Goal: Information Seeking & Learning: Find specific fact

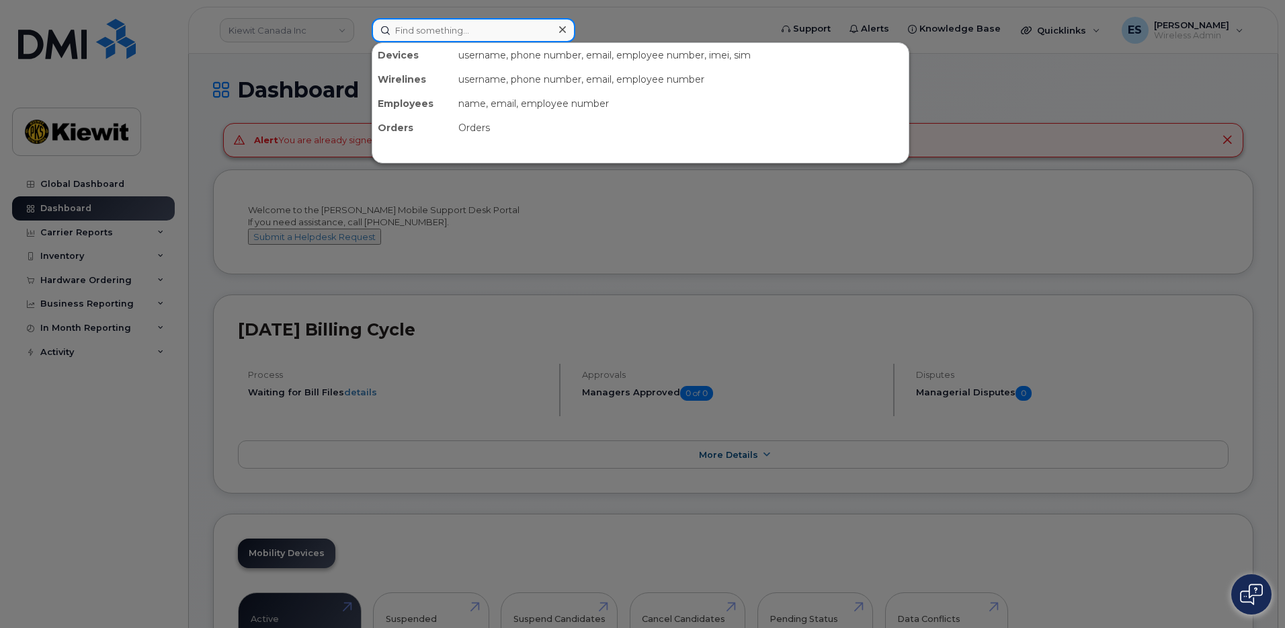
click at [482, 30] on input at bounding box center [474, 30] width 204 height 24
paste input "Cayuga"
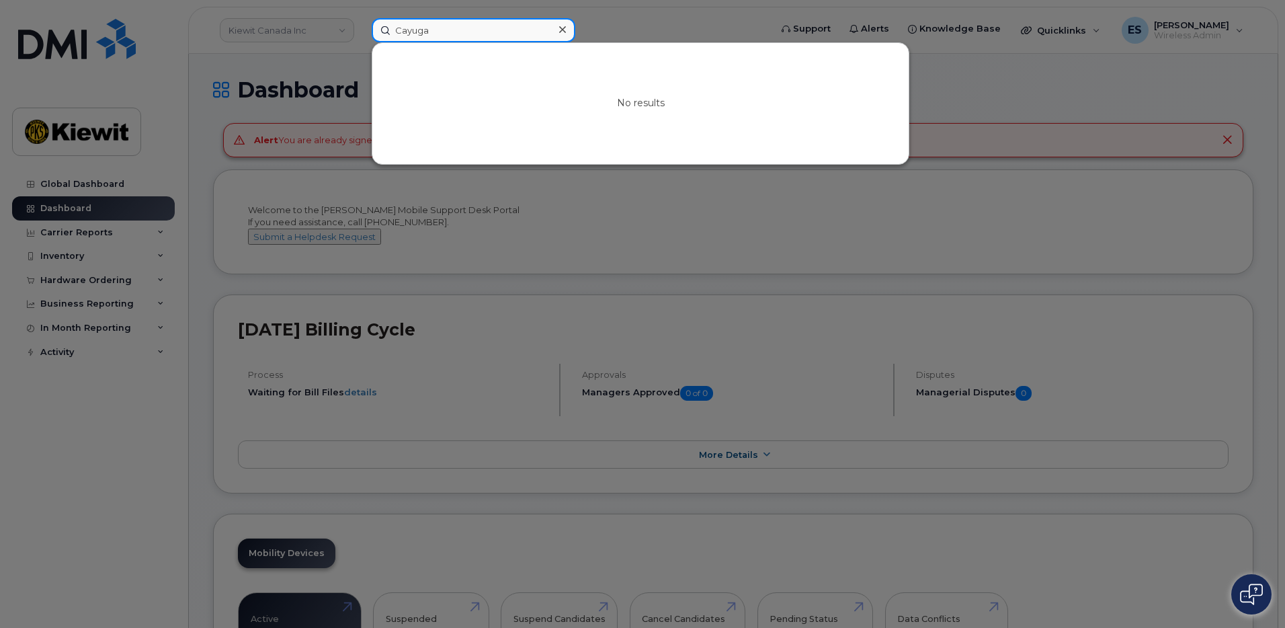
drag, startPoint x: 482, startPoint y: 30, endPoint x: 344, endPoint y: 23, distance: 138.6
click at [361, 21] on div "Cayuga No results" at bounding box center [566, 30] width 411 height 24
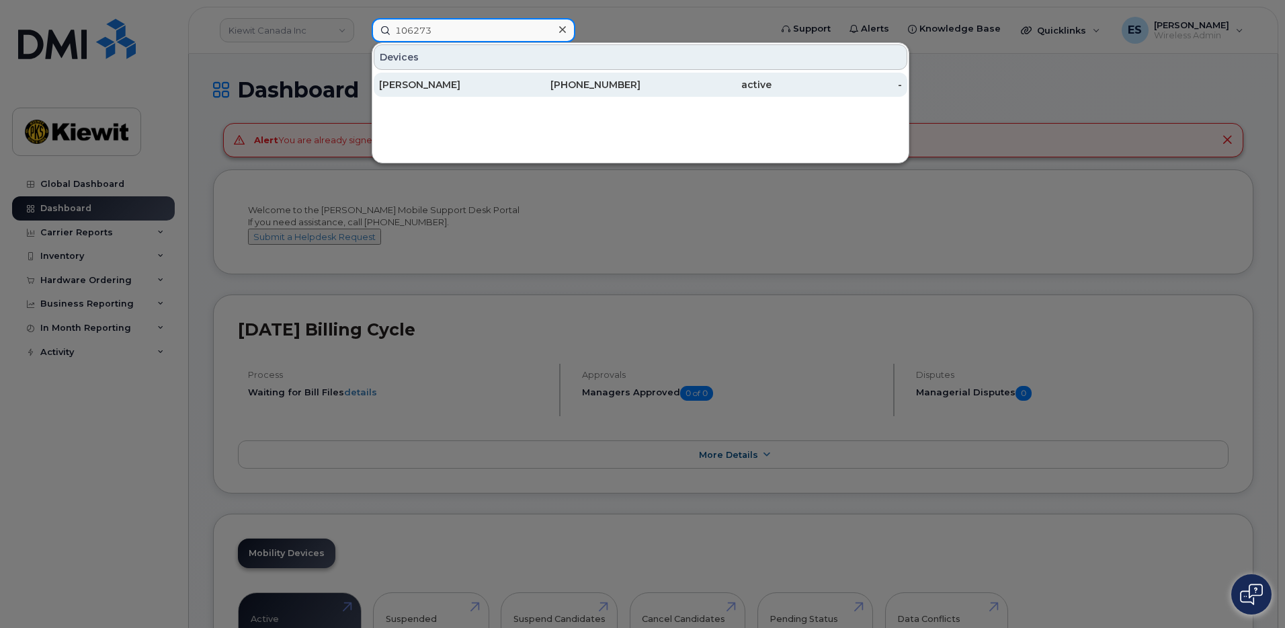
type input "106273"
click at [499, 89] on div "CHRIS KUESTER" at bounding box center [444, 84] width 131 height 13
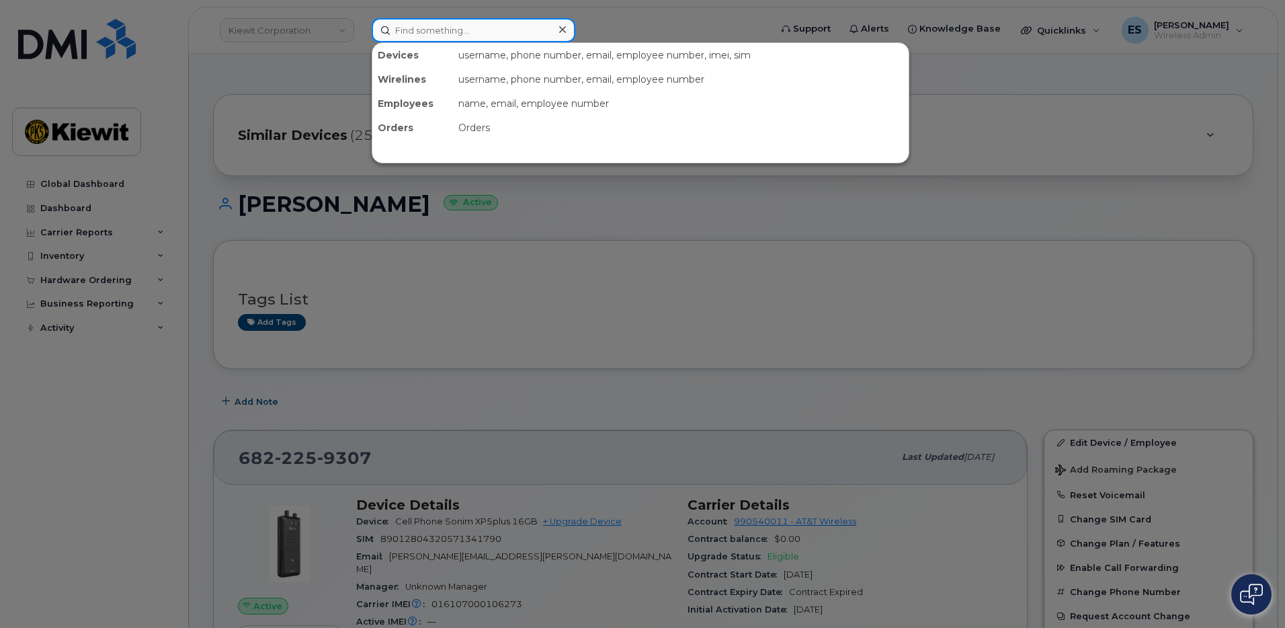
click at [421, 24] on input at bounding box center [474, 30] width 204 height 24
click at [149, 278] on div at bounding box center [642, 314] width 1285 height 628
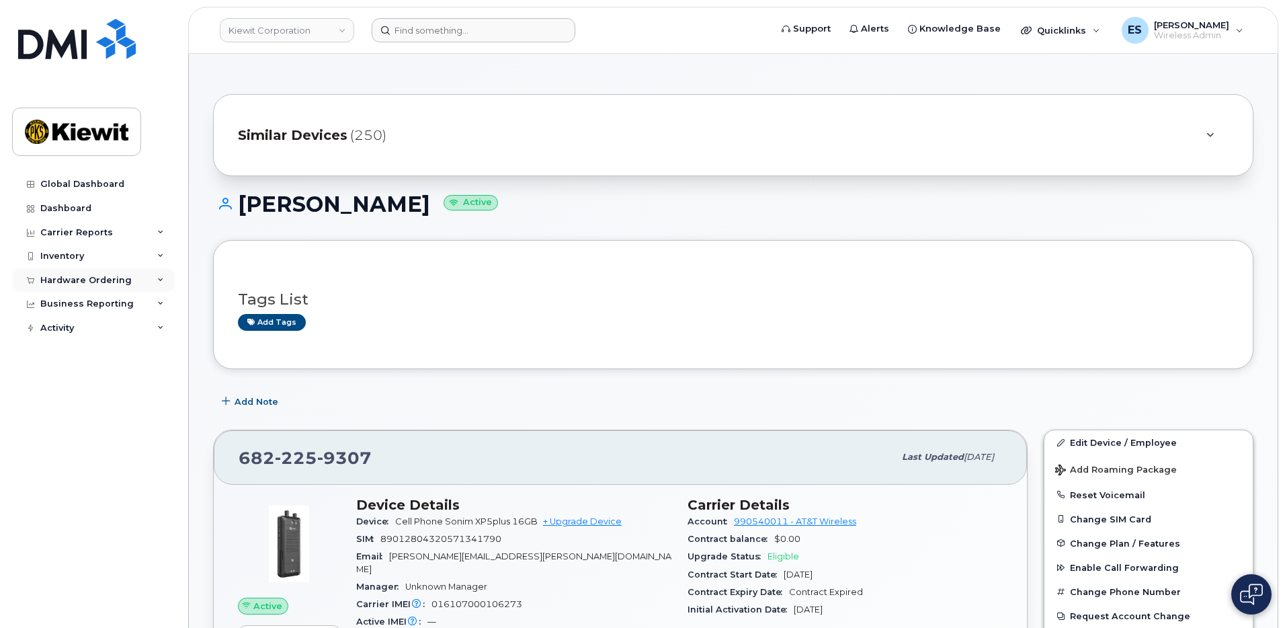
click at [145, 284] on div "Hardware Ordering" at bounding box center [93, 280] width 163 height 24
click at [98, 326] on link "Orders" at bounding box center [105, 331] width 139 height 26
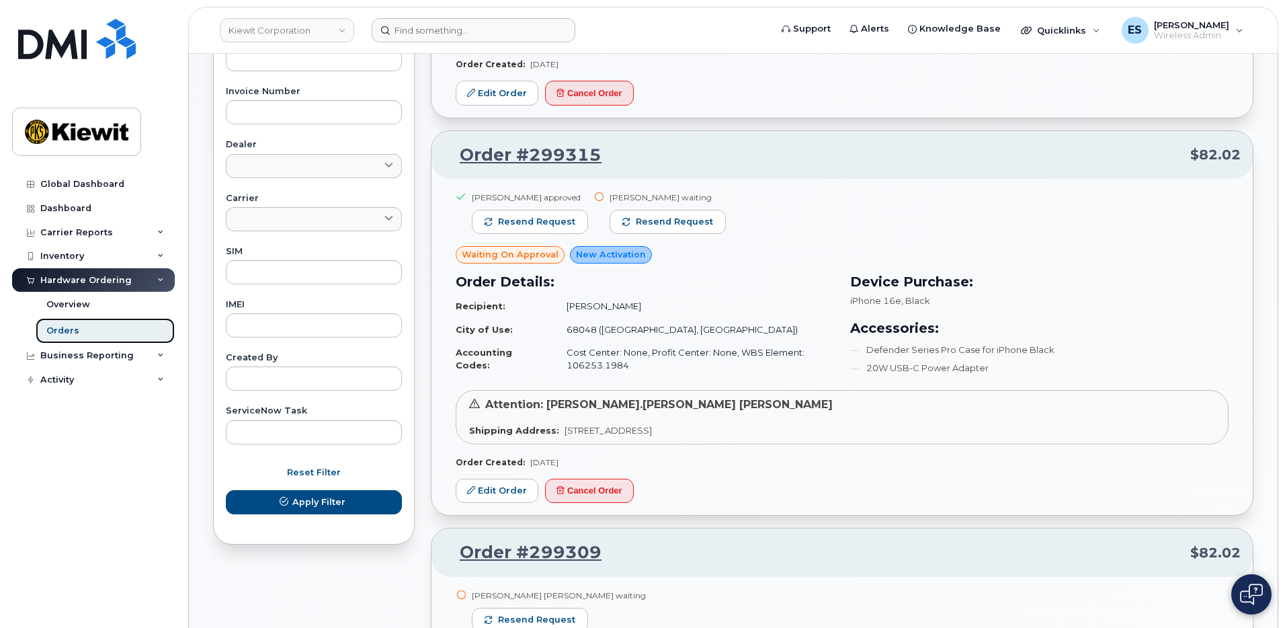
scroll to position [538, 0]
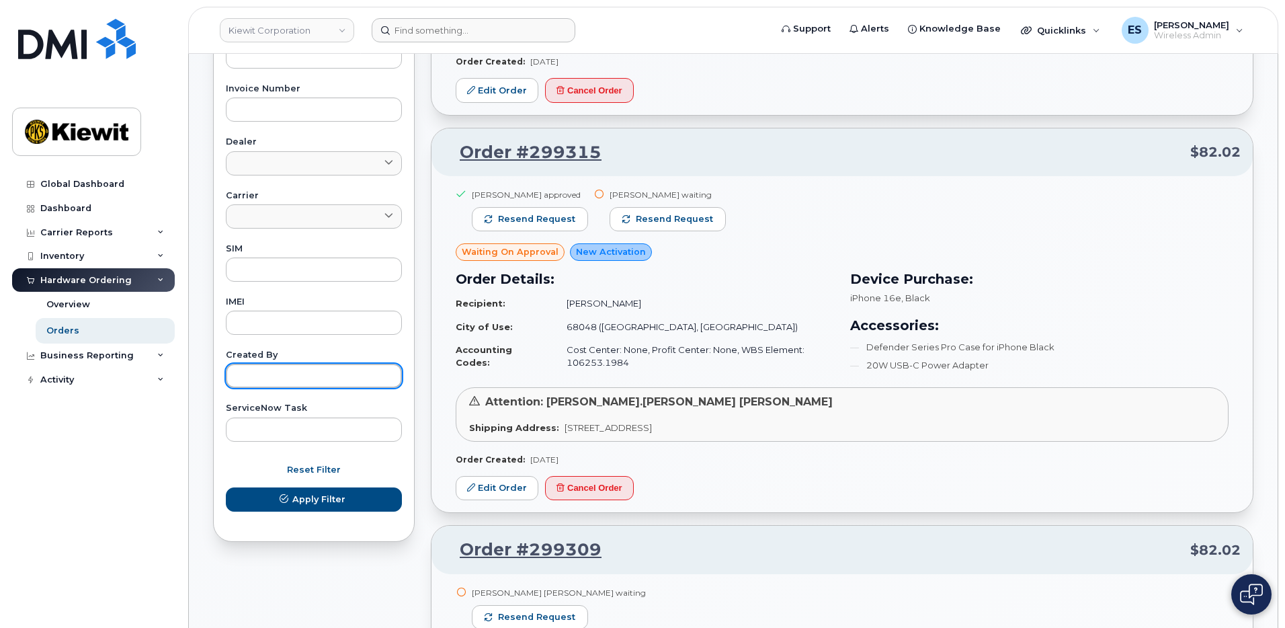
click at [327, 376] on input "text" at bounding box center [314, 375] width 176 height 24
type input "Etta"
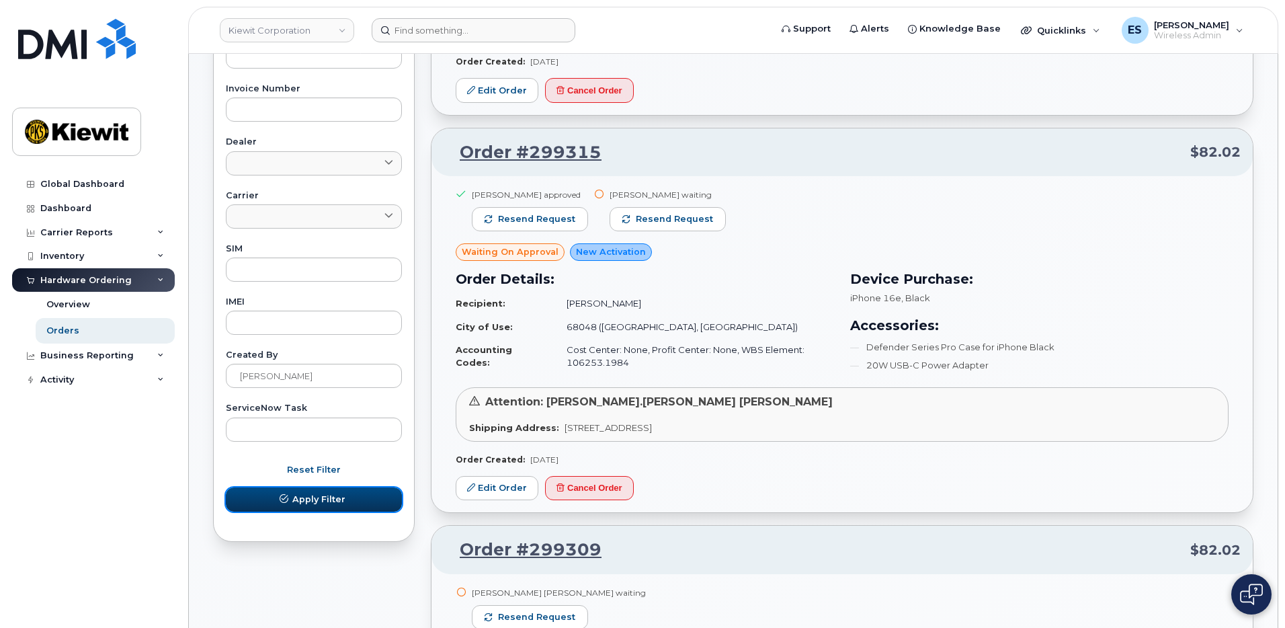
click at [322, 498] on span "Apply Filter" at bounding box center [318, 498] width 53 height 13
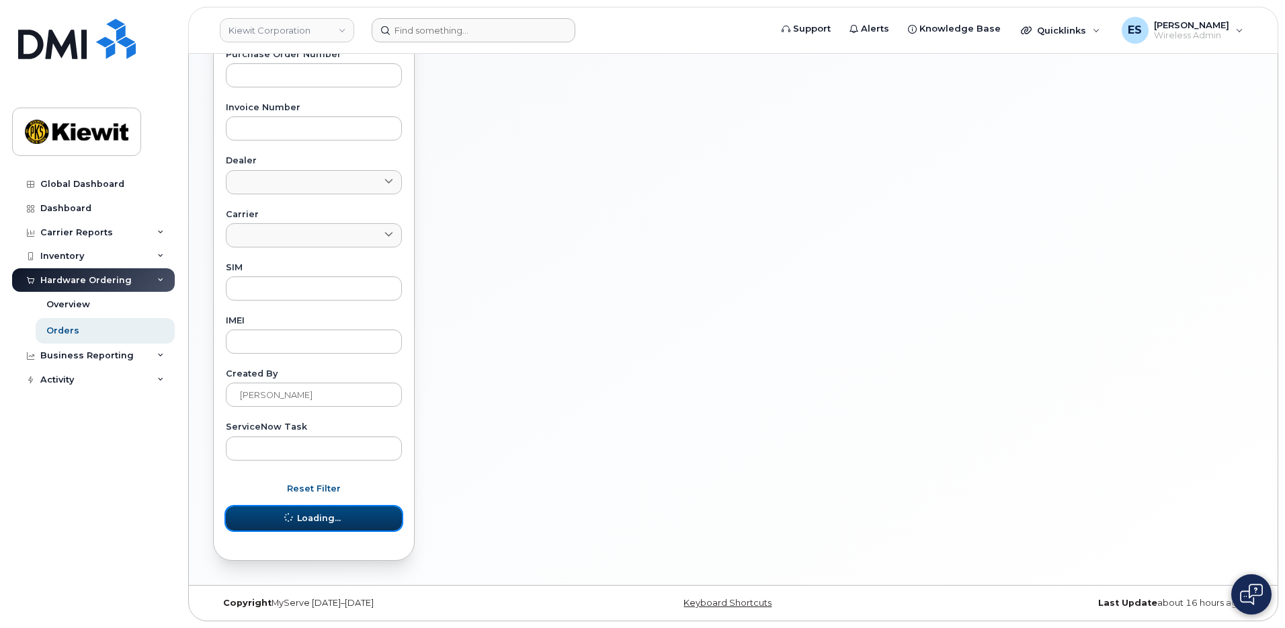
scroll to position [519, 0]
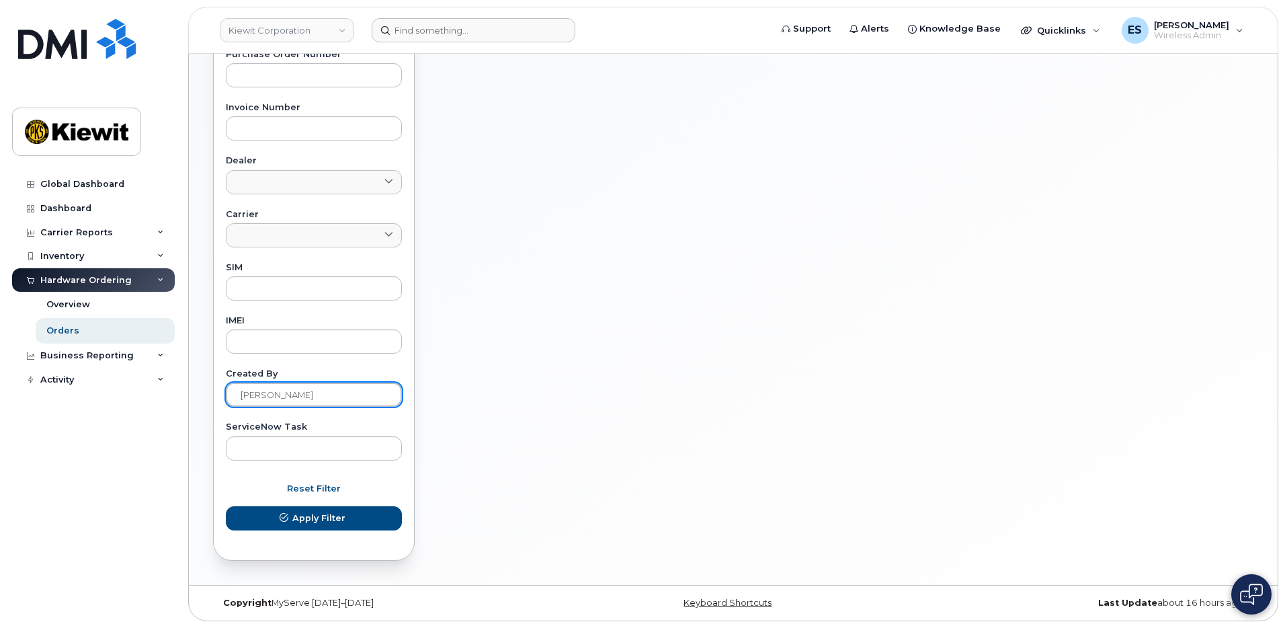
click at [314, 402] on input "Etta" at bounding box center [314, 394] width 176 height 24
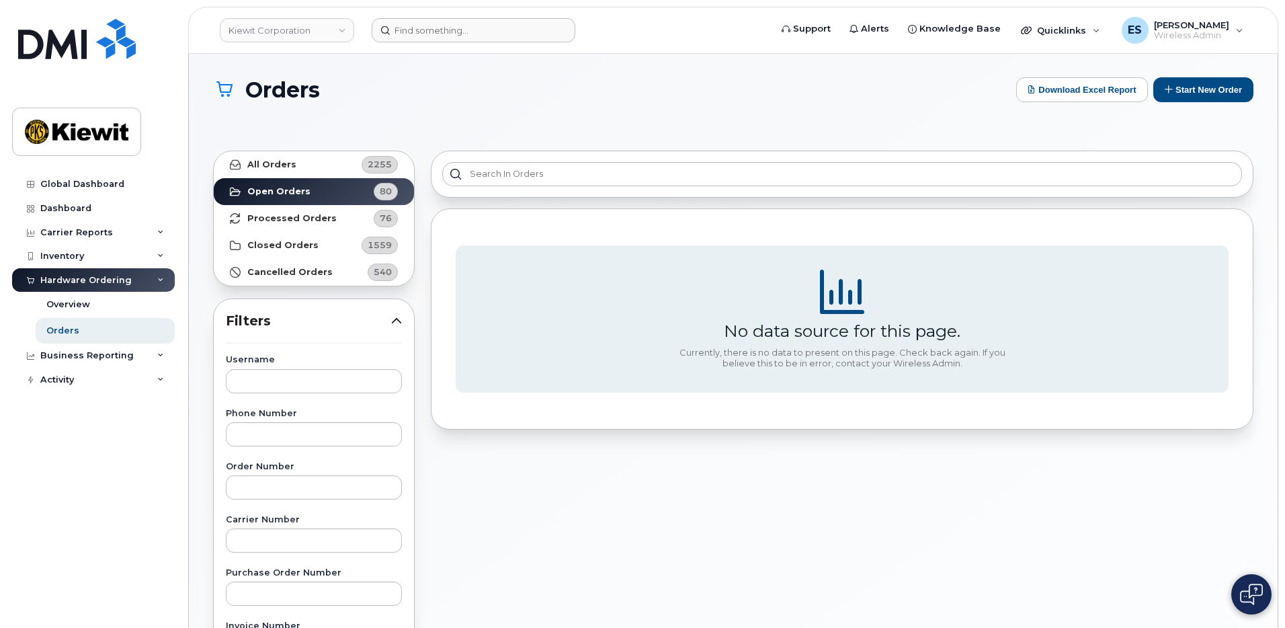
scroll to position [0, 0]
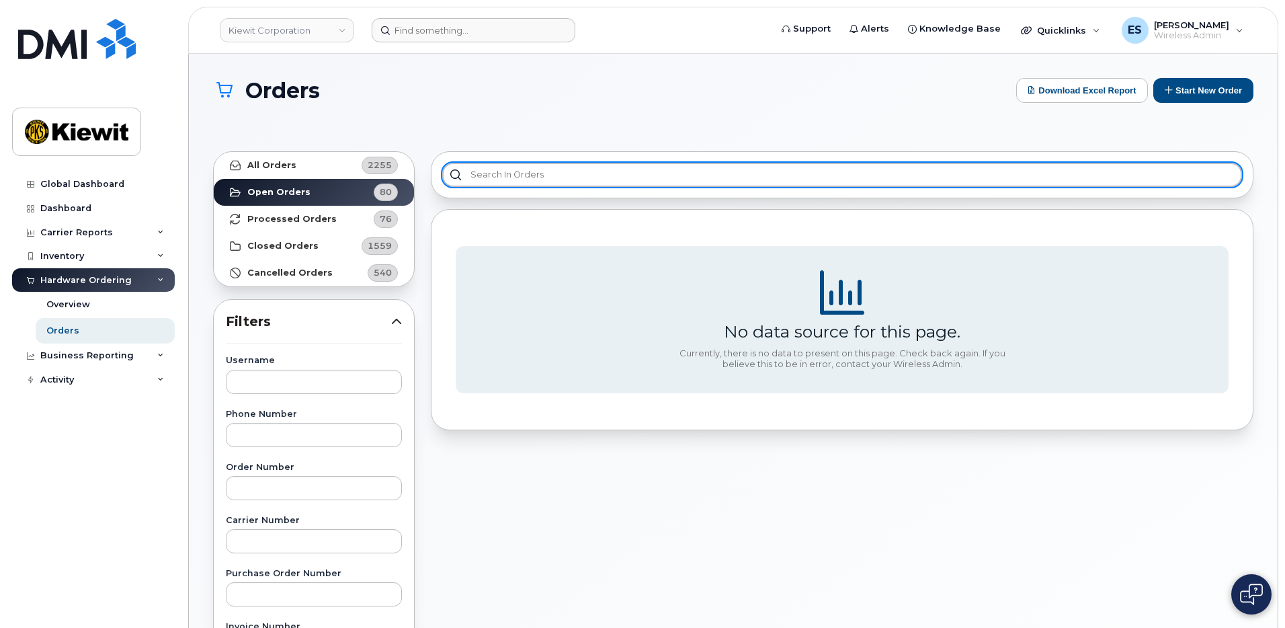
click at [519, 185] on input "text" at bounding box center [842, 175] width 800 height 24
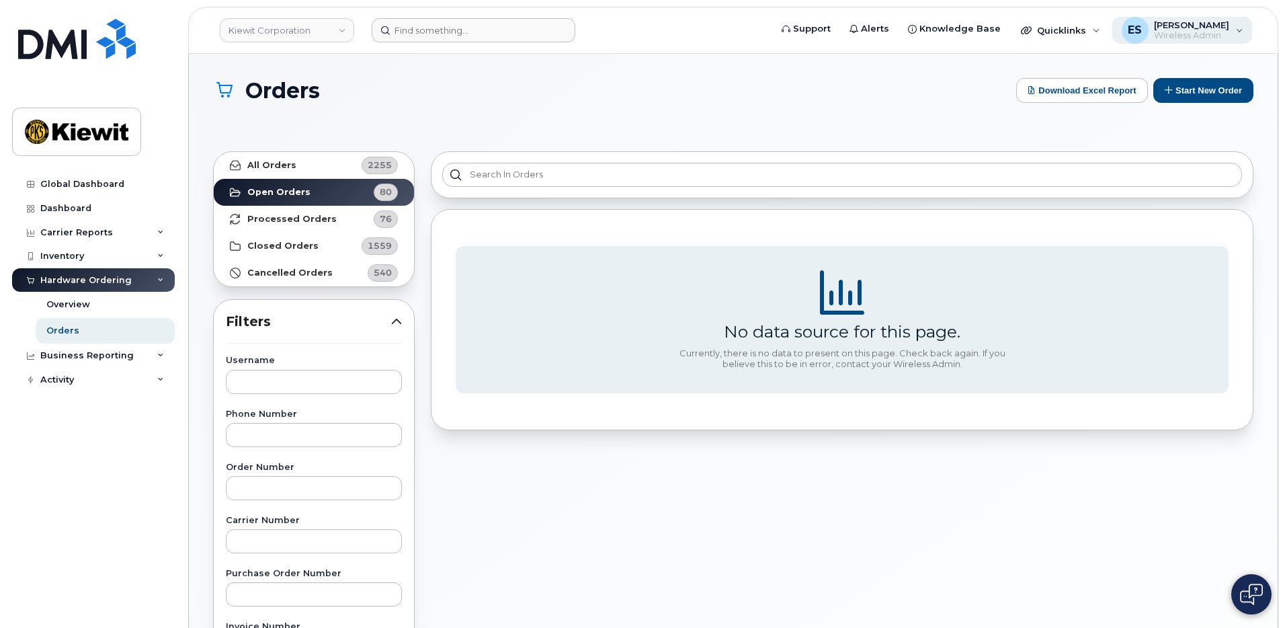
click at [1148, 29] on div "ES" at bounding box center [1134, 30] width 27 height 27
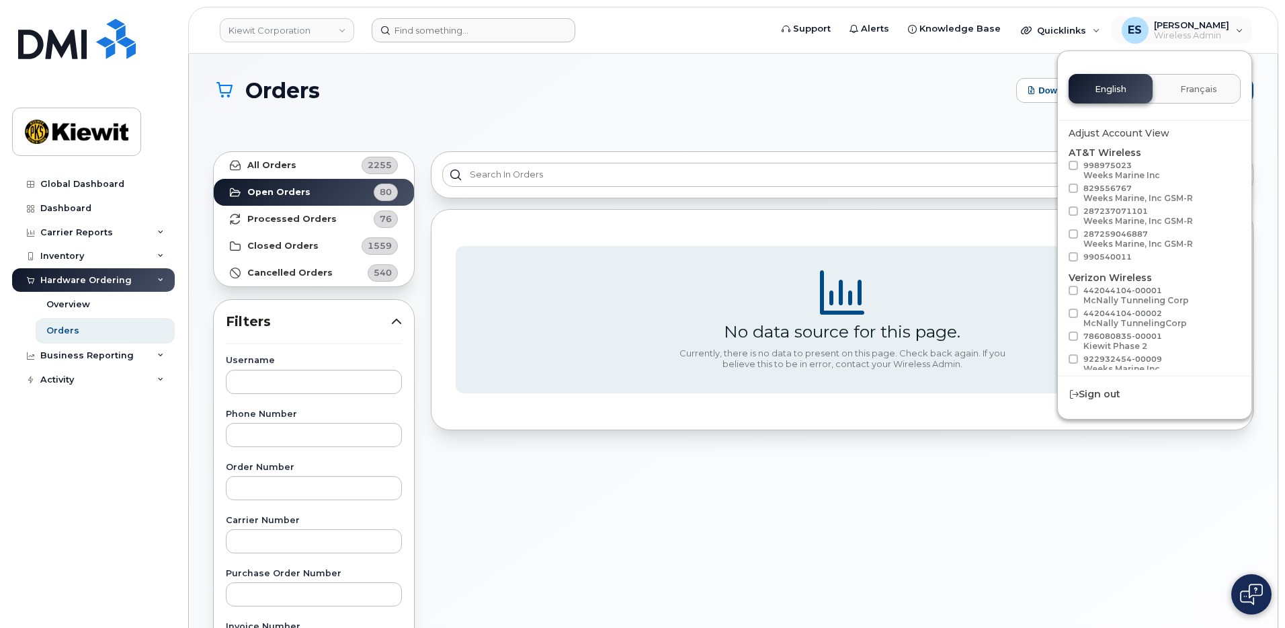
click at [778, 102] on div "Orders Download Excel Report Start New Order" at bounding box center [733, 90] width 1040 height 25
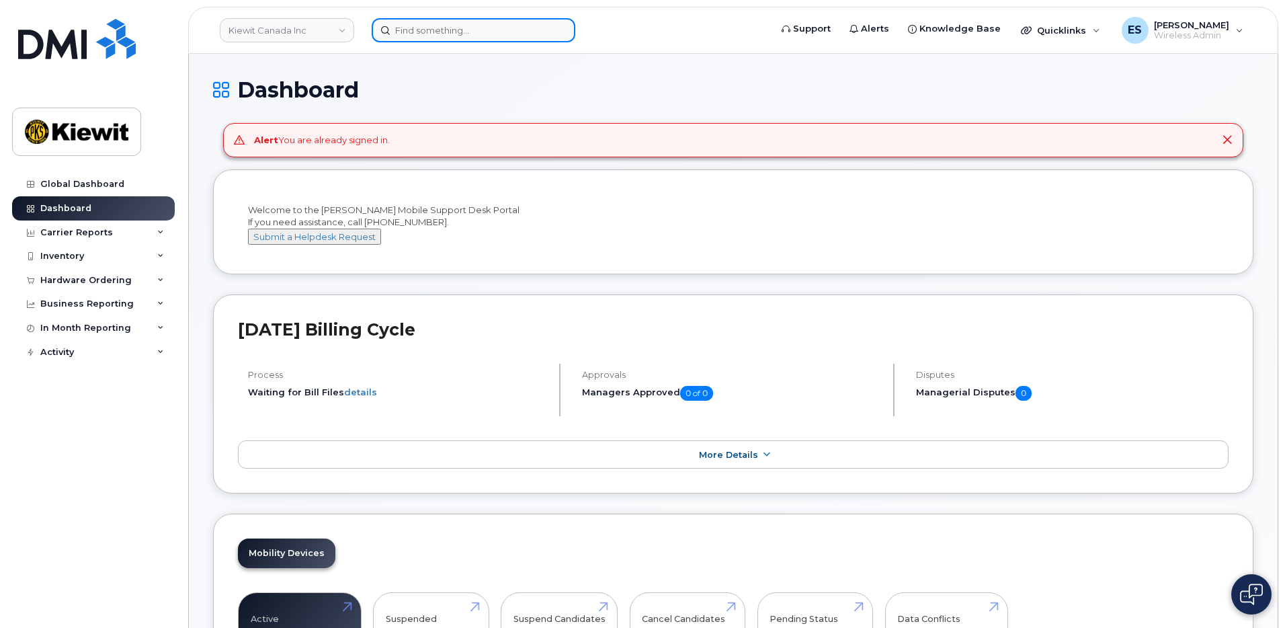
click at [465, 25] on input at bounding box center [474, 30] width 204 height 24
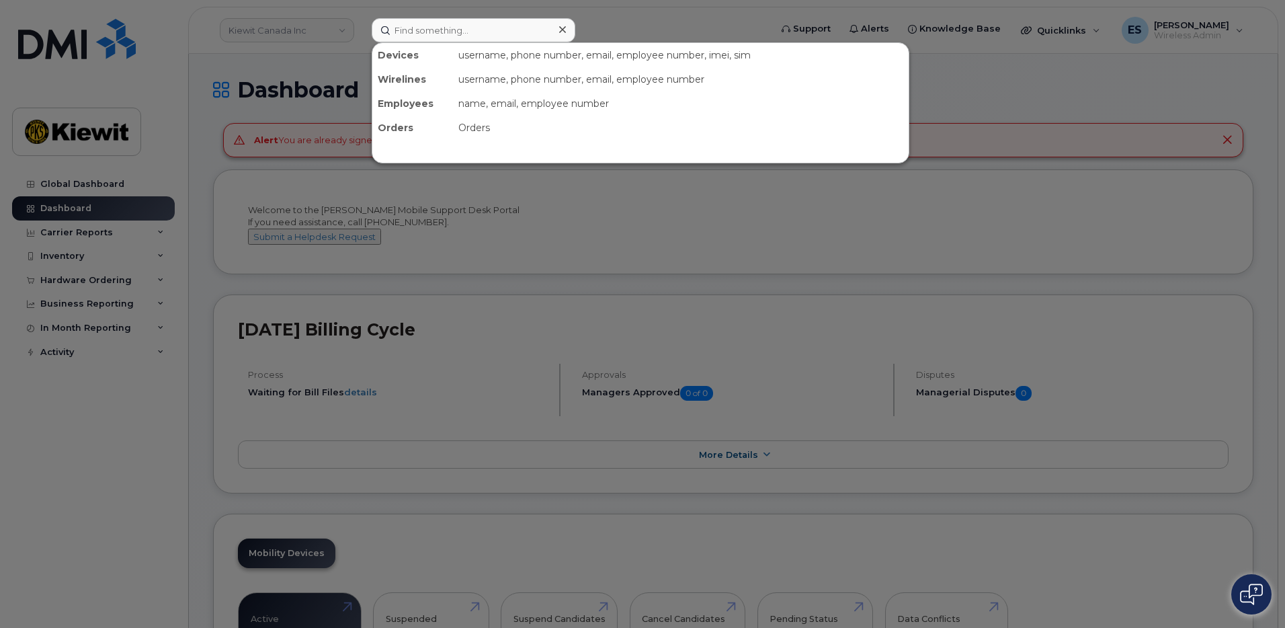
click at [329, 27] on div at bounding box center [642, 314] width 1285 height 628
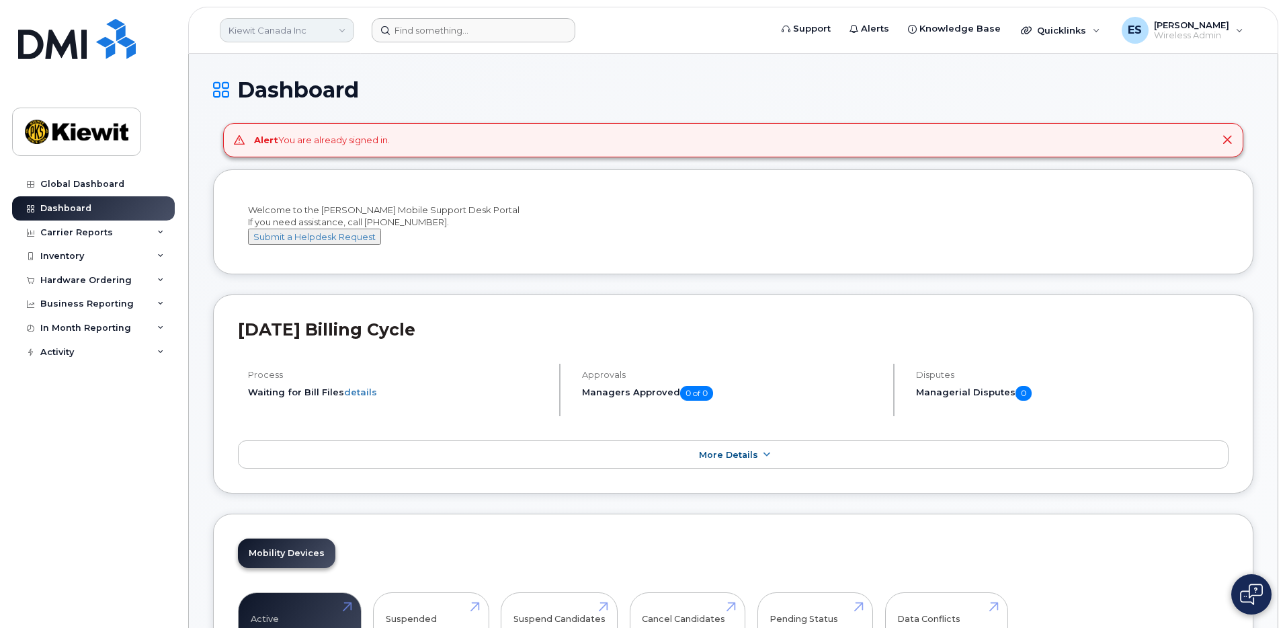
click at [327, 27] on link "Kiewit Canada Inc" at bounding box center [287, 30] width 134 height 24
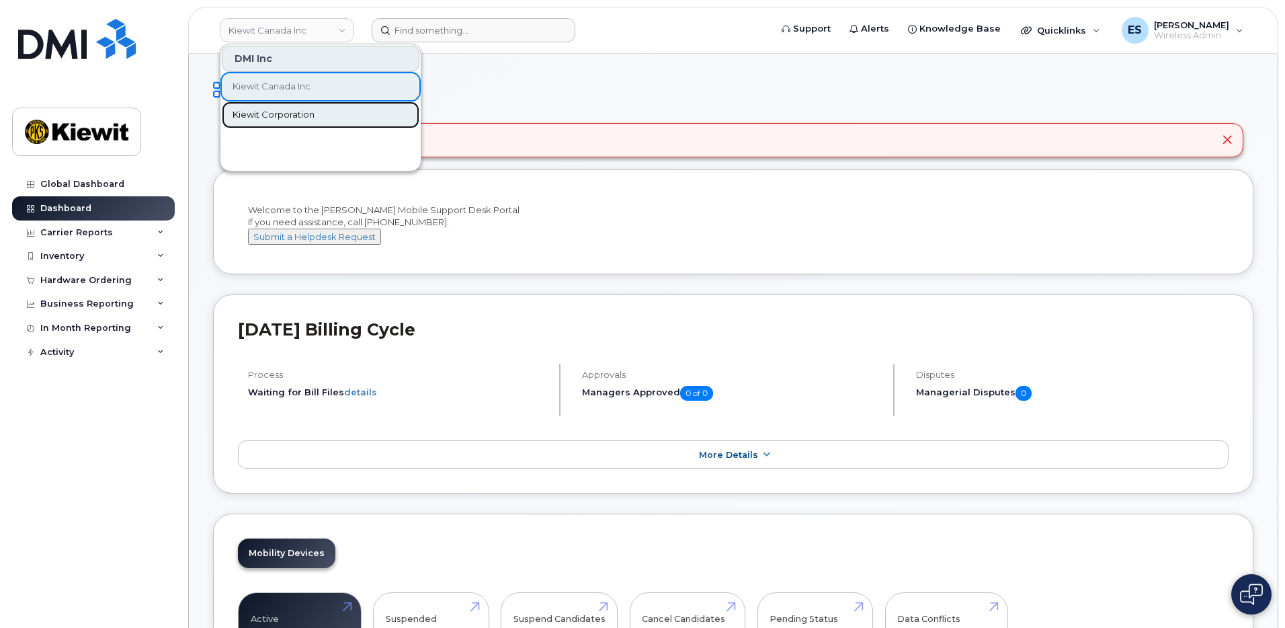
click at [304, 110] on span "Kiewit Corporation" at bounding box center [273, 114] width 82 height 13
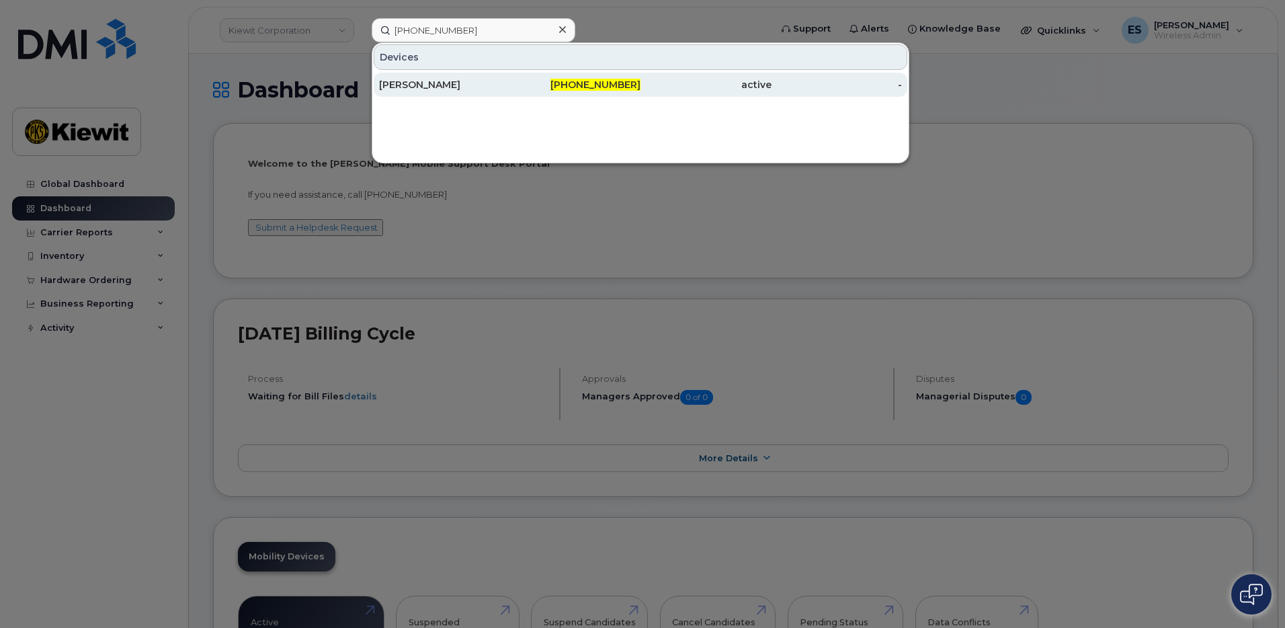
type input "[PHONE_NUMBER]"
click at [511, 81] on div "848-384-1186" at bounding box center [575, 84] width 131 height 13
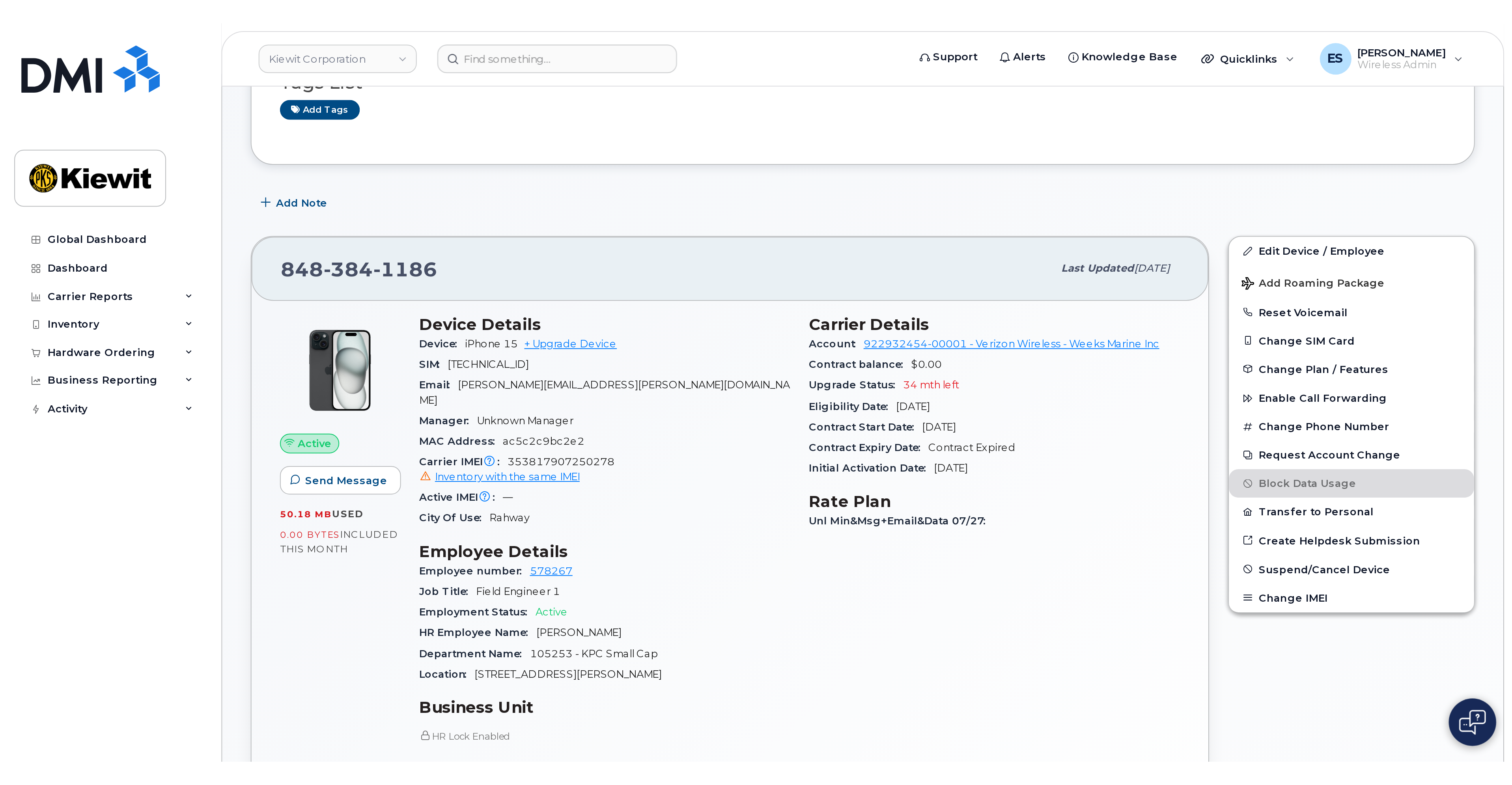
scroll to position [119, 0]
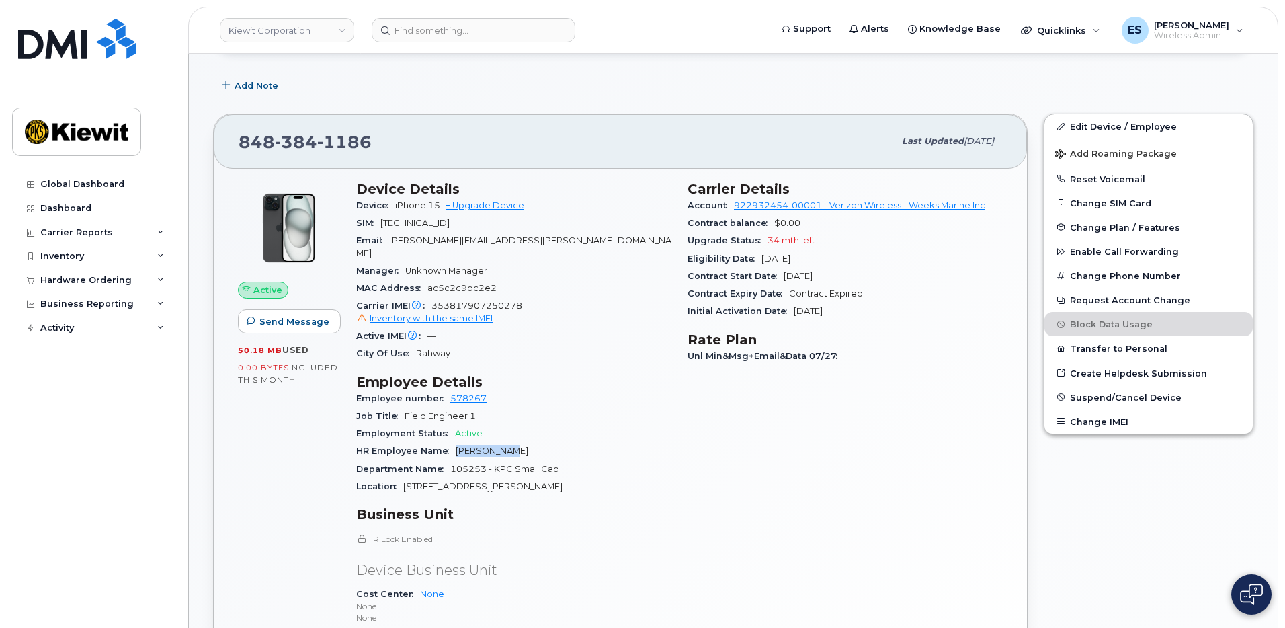
drag, startPoint x: 511, startPoint y: 435, endPoint x: 453, endPoint y: 438, distance: 57.8
click at [453, 442] on div "HR Employee Name [PERSON_NAME]" at bounding box center [513, 450] width 315 height 17
copy span "[PERSON_NAME]"
click at [964, 496] on div "Carrier Details Account 922932454-00001 - Verizon Wireless - Weeks Marine Inc C…" at bounding box center [844, 450] width 331 height 554
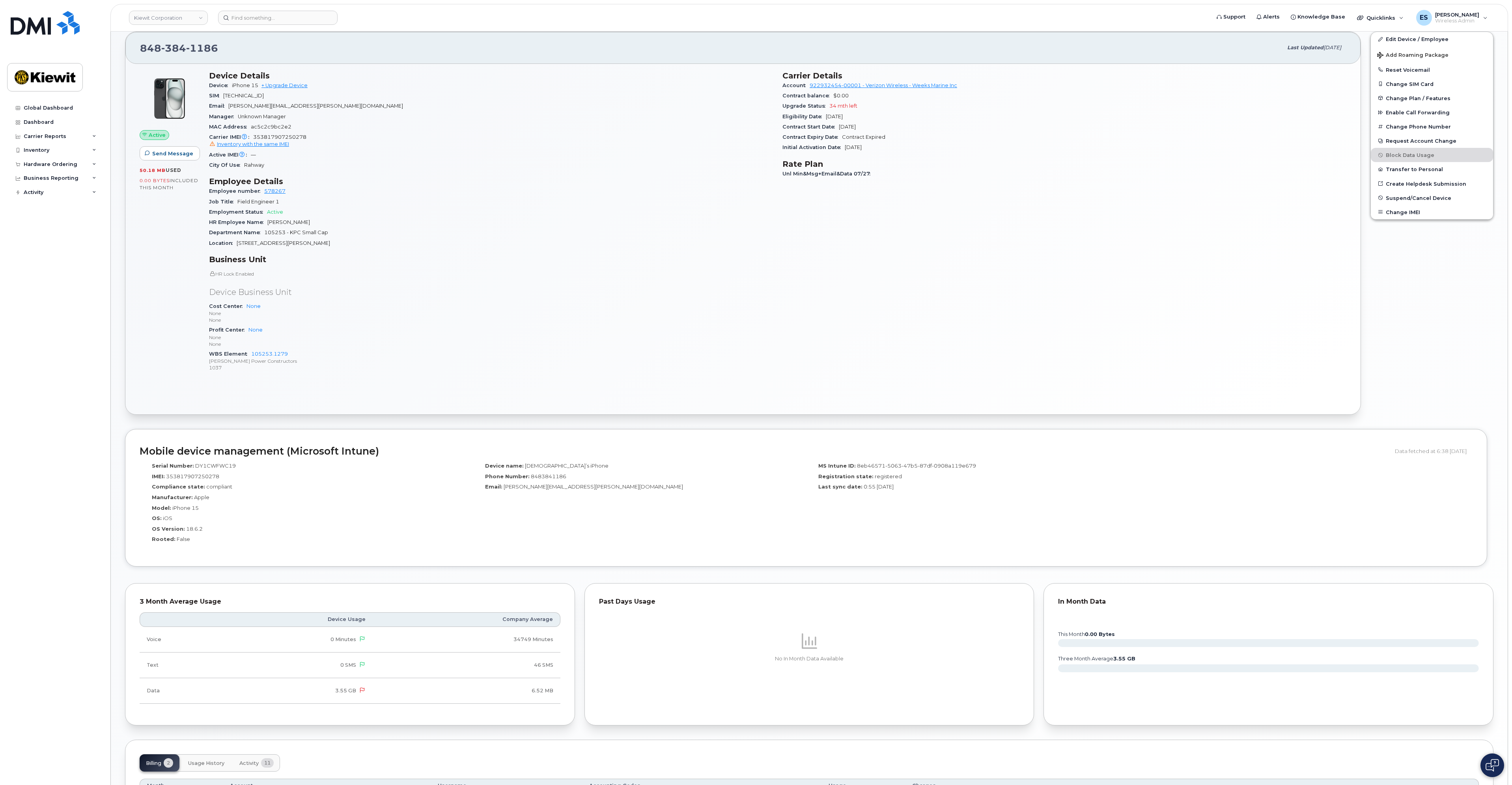
scroll to position [28, 0]
